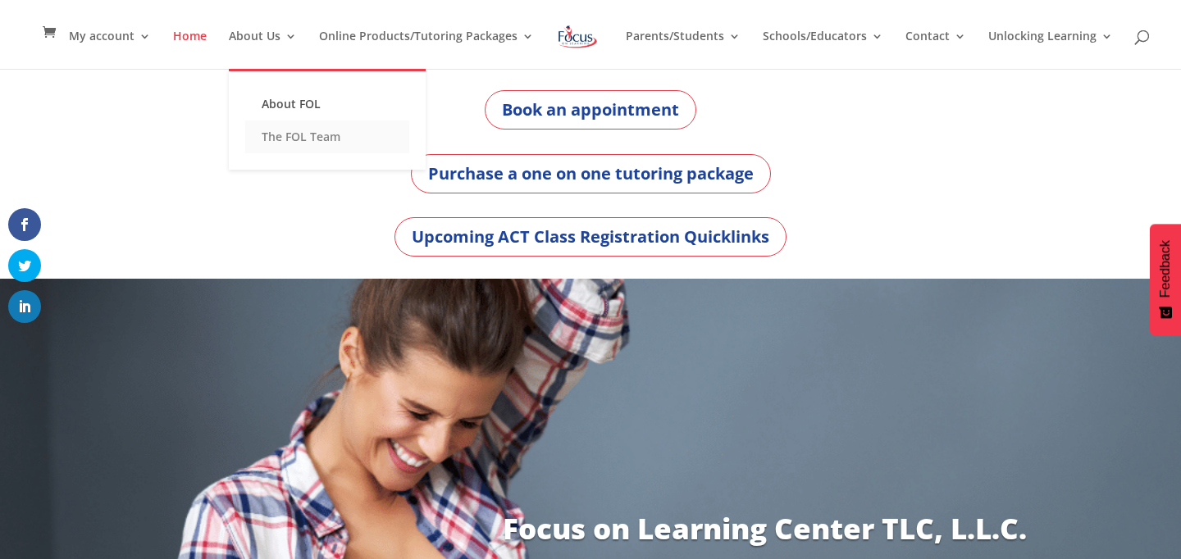
click at [289, 138] on link "The FOL Team" at bounding box center [327, 137] width 164 height 33
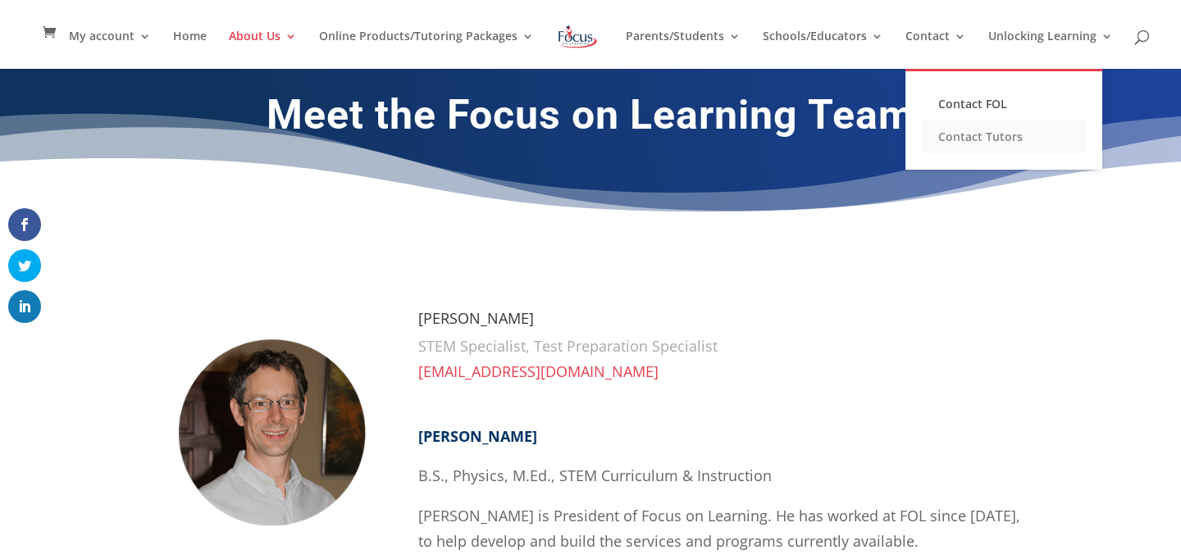
click at [935, 136] on link "Contact Tutors" at bounding box center [1003, 137] width 164 height 33
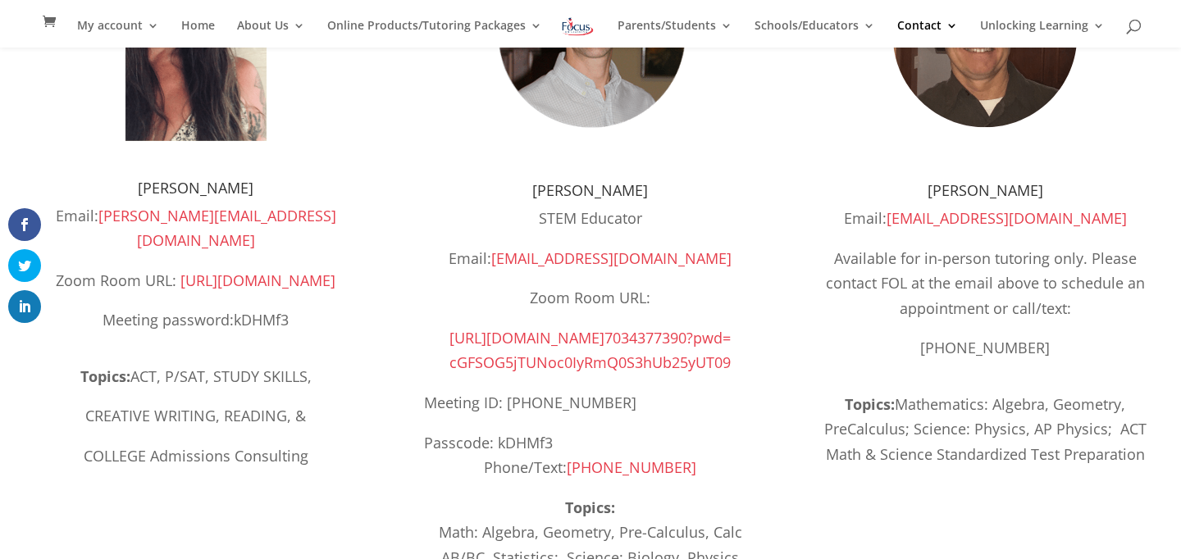
scroll to position [206, 0]
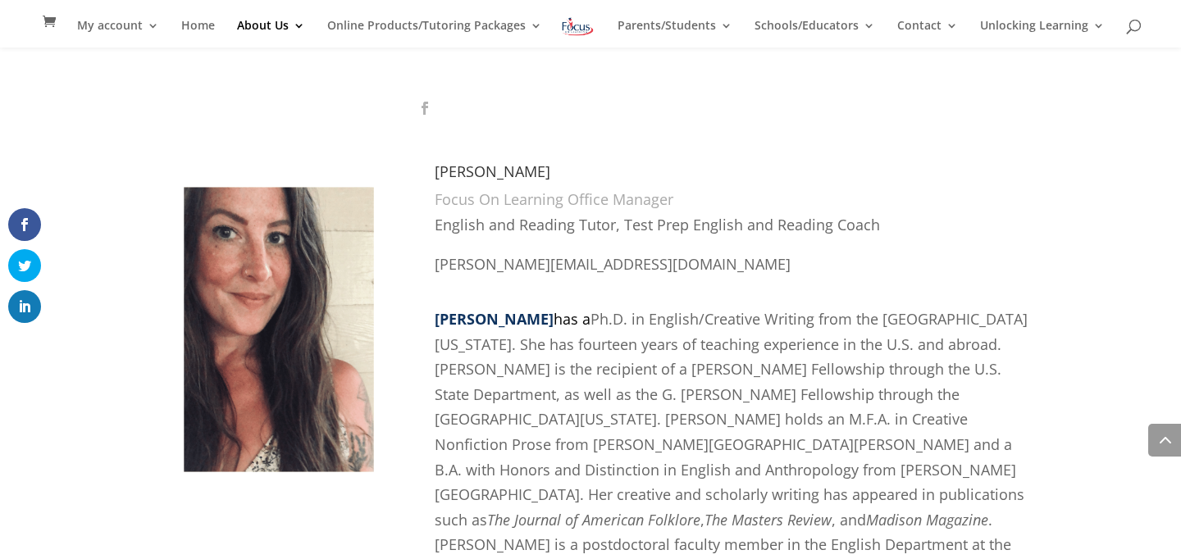
scroll to position [809, 0]
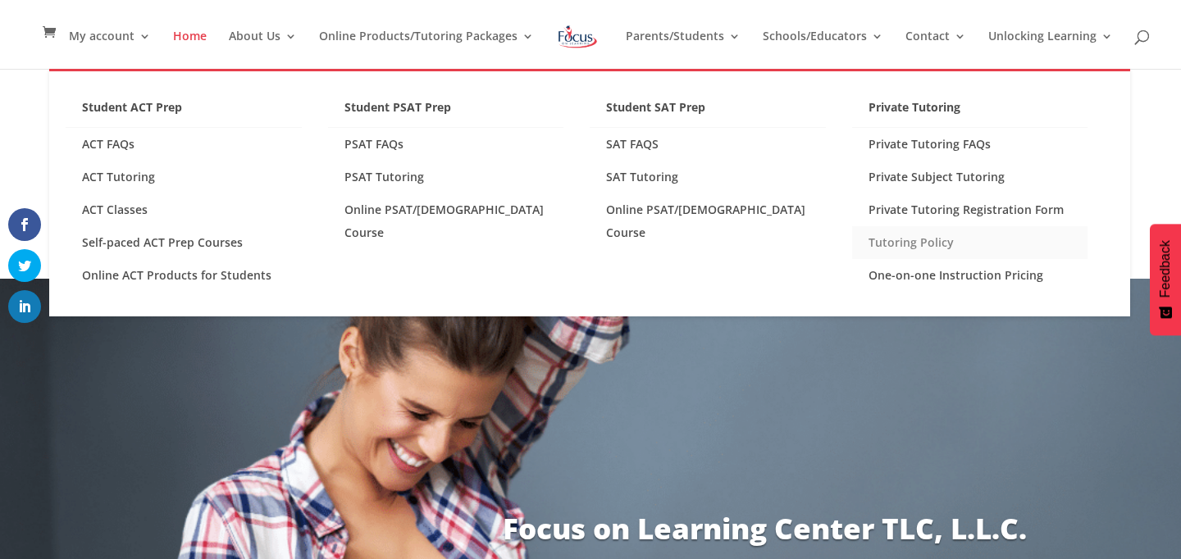
click at [924, 233] on link "Tutoring Policy" at bounding box center [970, 242] width 236 height 33
